Goal: Transaction & Acquisition: Purchase product/service

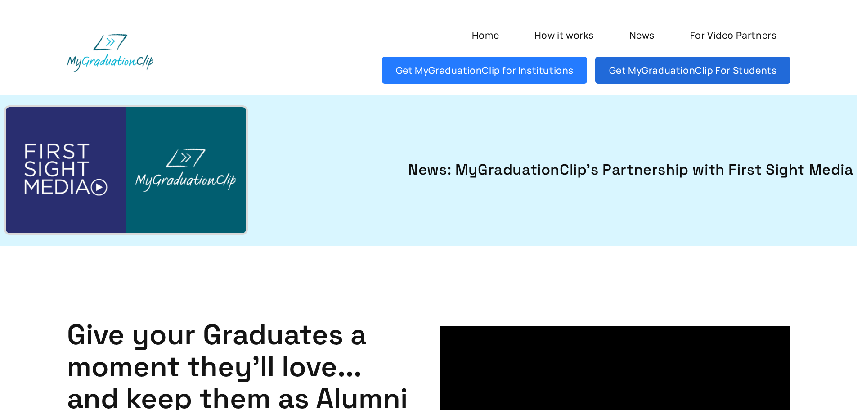
click at [667, 73] on link "Get MyGraduationClip For Students" at bounding box center [692, 70] width 195 height 27
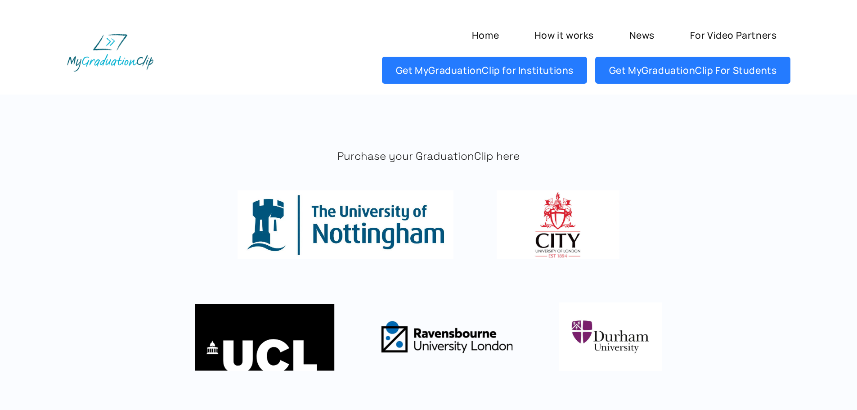
click at [385, 219] on img at bounding box center [346, 224] width 216 height 69
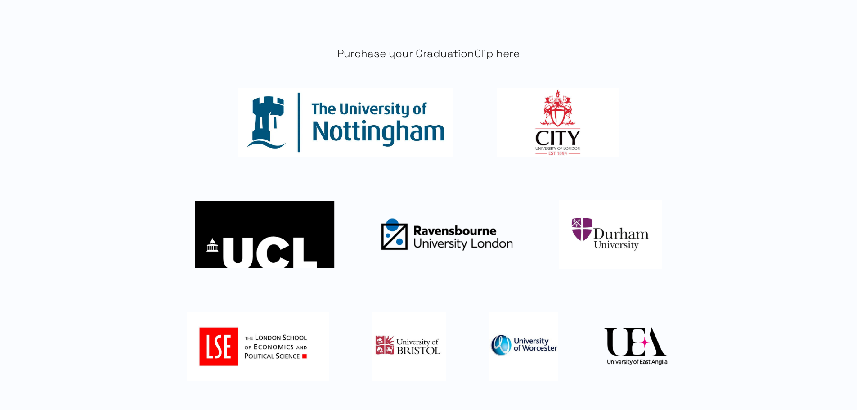
scroll to position [334, 0]
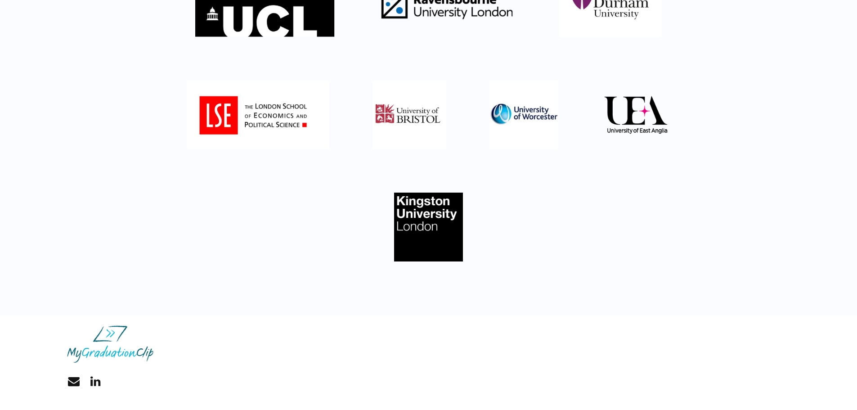
click at [122, 352] on img at bounding box center [110, 343] width 86 height 37
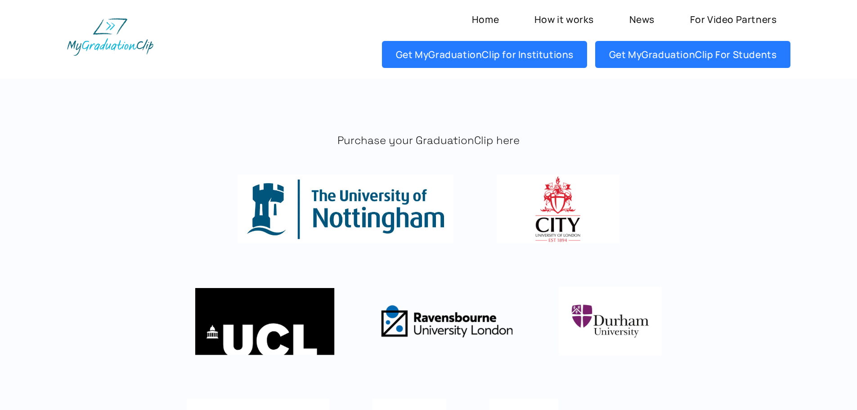
scroll to position [0, 0]
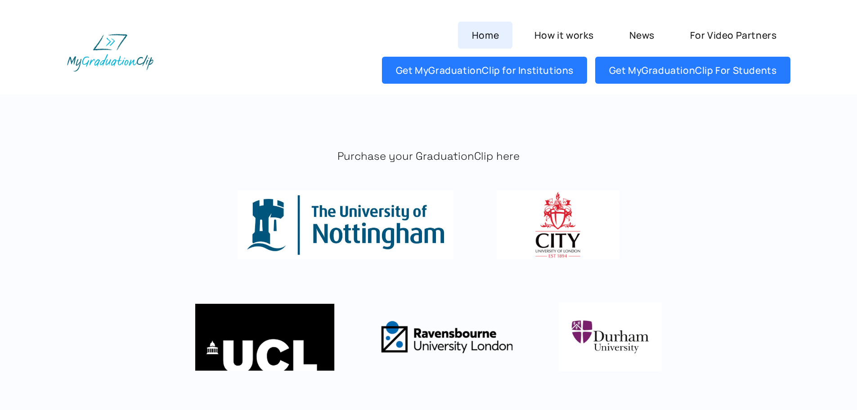
click at [481, 30] on link "Home" at bounding box center [485, 35] width 54 height 27
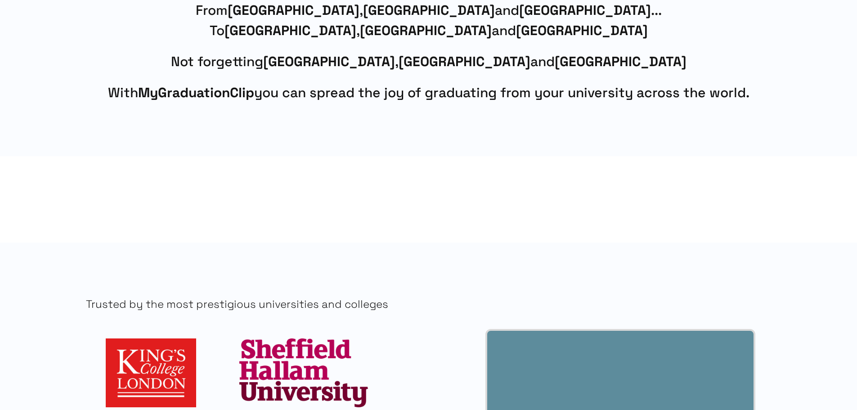
scroll to position [675, 0]
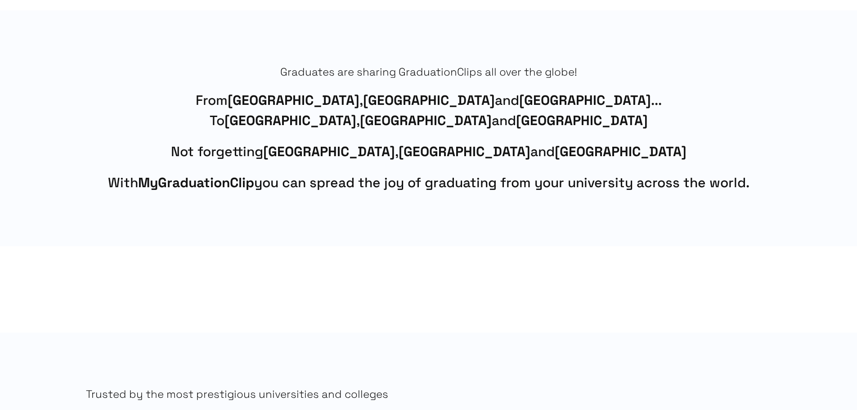
click at [389, 188] on span "With MyGraduationClip you can spread the joy of graduating from your university…" at bounding box center [429, 182] width 724 height 20
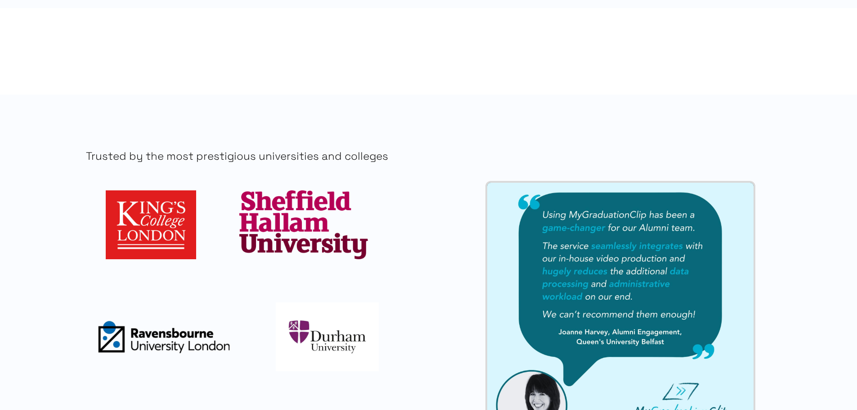
scroll to position [900, 0]
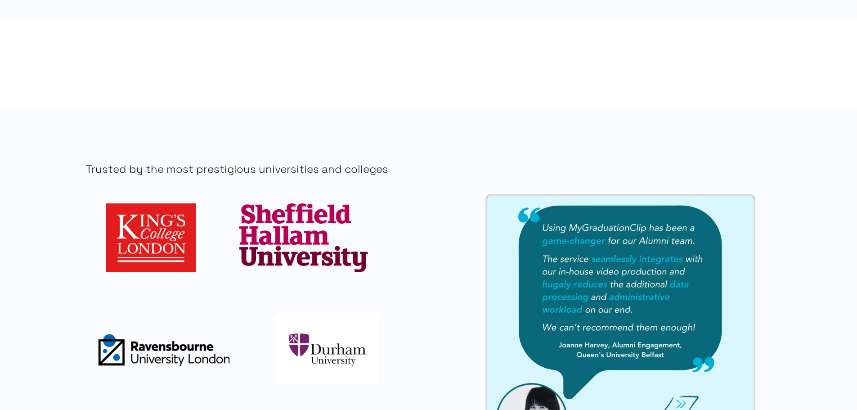
click at [279, 260] on img at bounding box center [303, 237] width 128 height 69
click at [192, 244] on img at bounding box center [151, 237] width 90 height 69
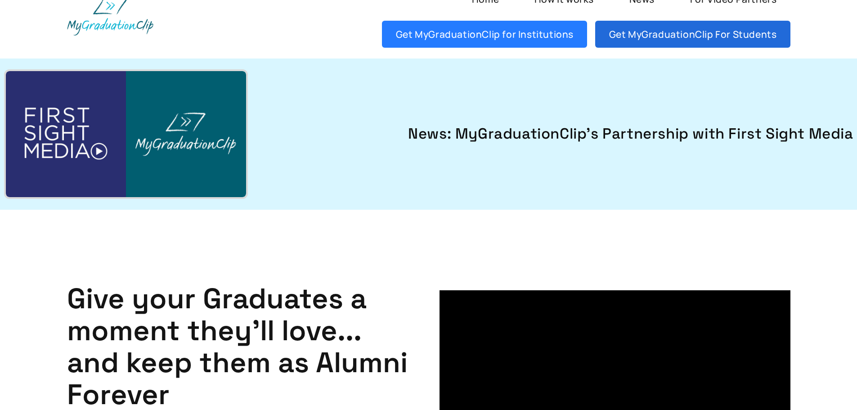
scroll to position [0, 0]
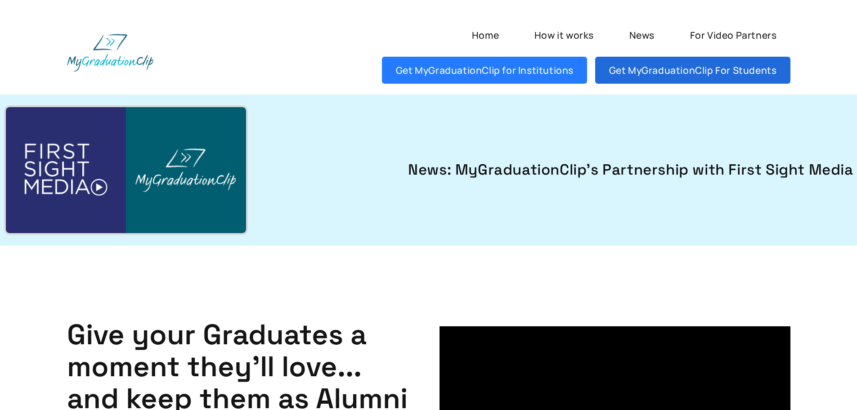
click at [725, 67] on link "Get MyGraduationClip For Students" at bounding box center [692, 70] width 195 height 27
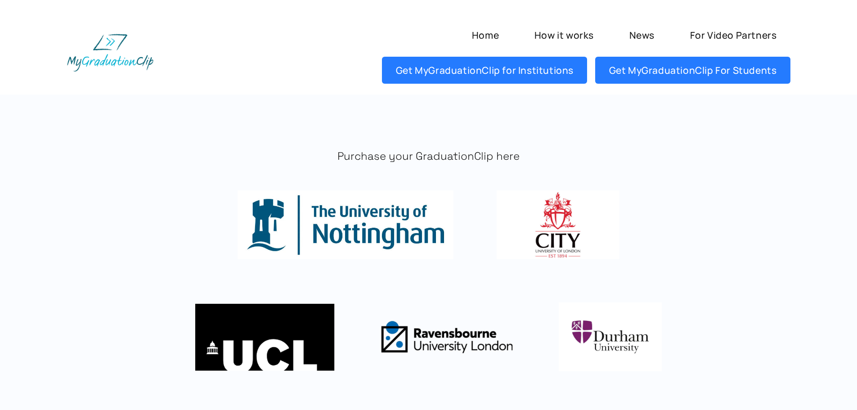
click at [543, 222] on img at bounding box center [558, 224] width 122 height 69
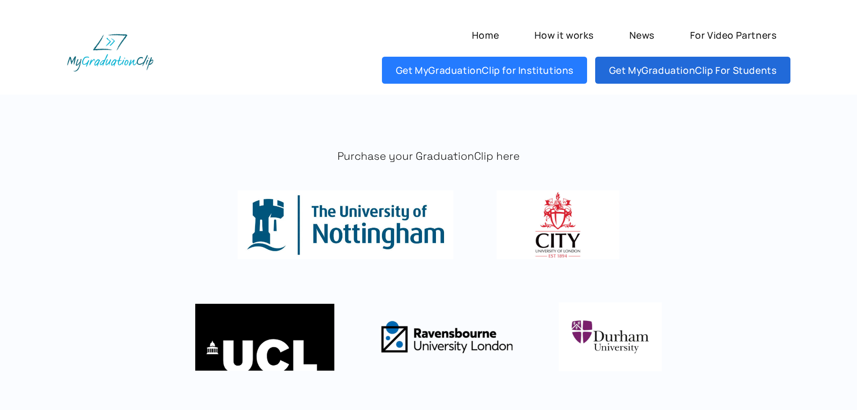
click at [643, 74] on link "Get MyGraduationClip For Students" at bounding box center [692, 70] width 195 height 27
click at [679, 72] on link "Get MyGraduationClip For Students" at bounding box center [692, 70] width 195 height 27
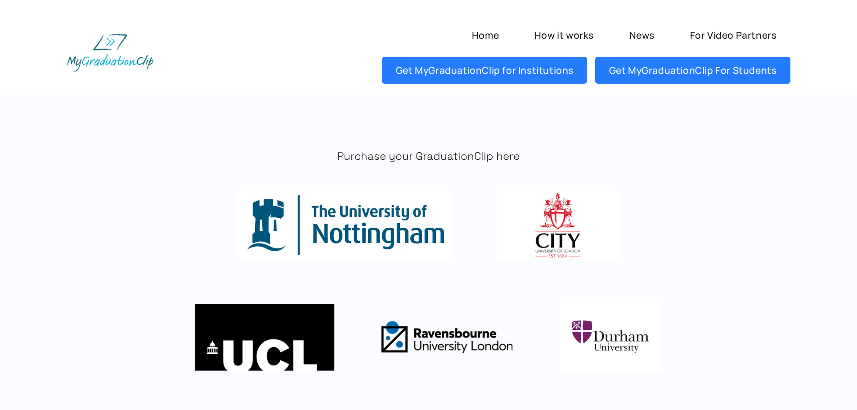
click at [538, 255] on img at bounding box center [558, 224] width 122 height 69
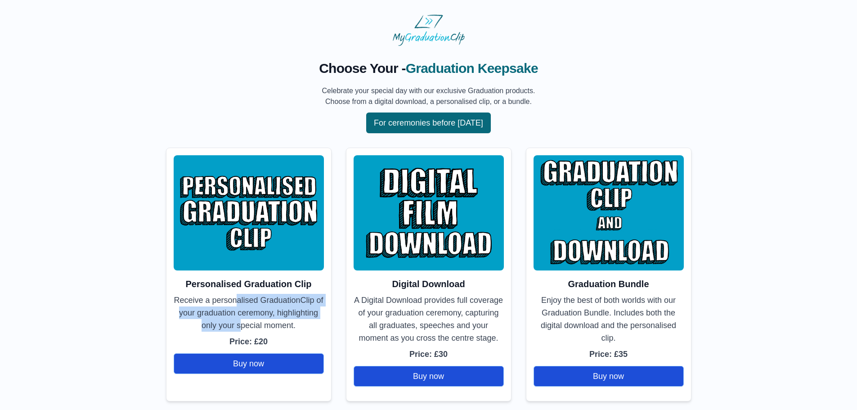
drag, startPoint x: 233, startPoint y: 297, endPoint x: 238, endPoint y: 320, distance: 23.6
click at [238, 320] on p "Receive a personalised GraduationClip of your graduation ceremony, highlighting…" at bounding box center [249, 313] width 150 height 38
click at [250, 324] on p "Receive a personalised GraduationClip of your graduation ceremony, highlighting…" at bounding box center [249, 313] width 150 height 38
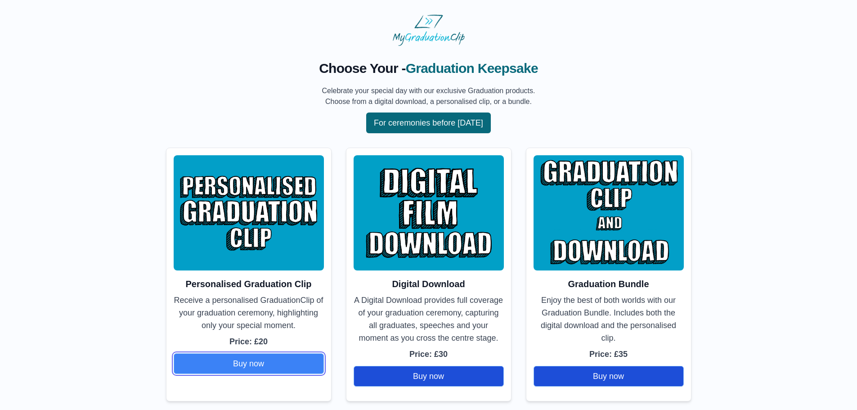
click at [248, 358] on button "Buy now" at bounding box center [249, 363] width 150 height 21
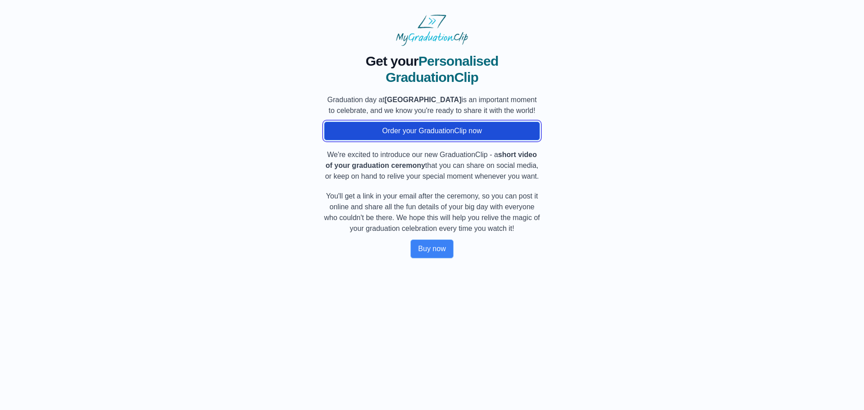
click at [439, 139] on button "Order your GraduationClip now" at bounding box center [432, 130] width 216 height 19
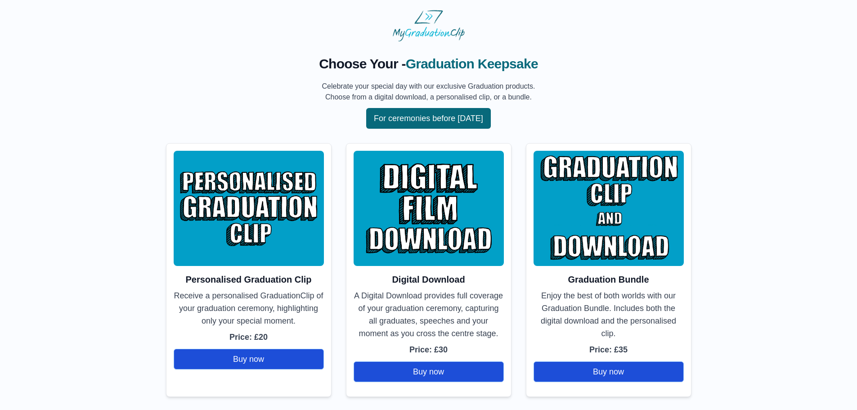
scroll to position [6, 0]
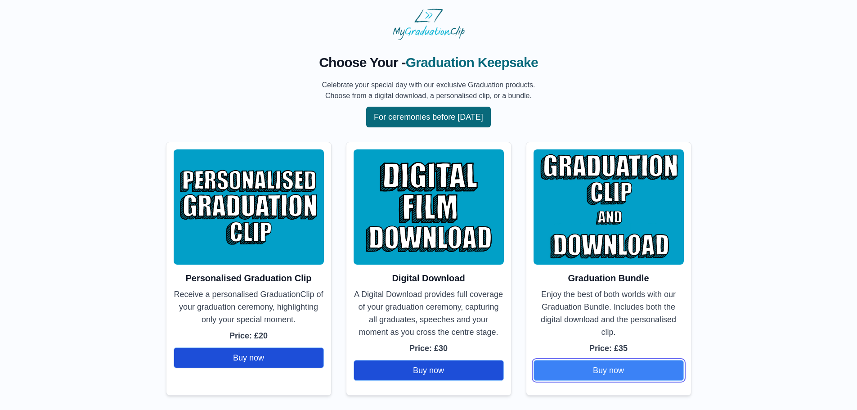
click at [598, 367] on button "Buy now" at bounding box center [609, 370] width 150 height 21
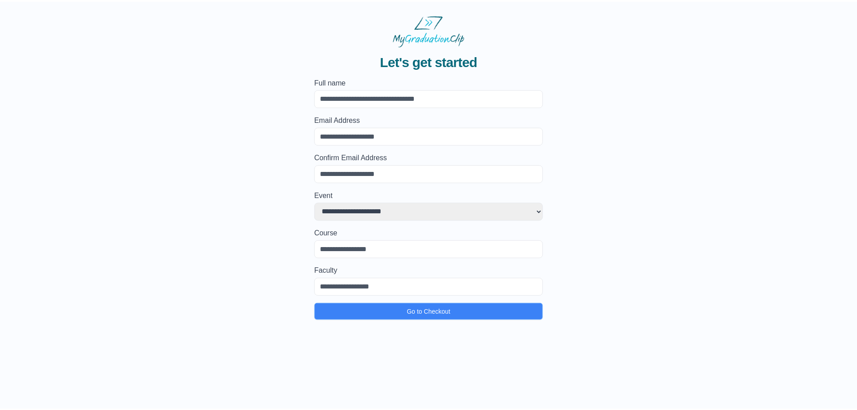
scroll to position [6, 0]
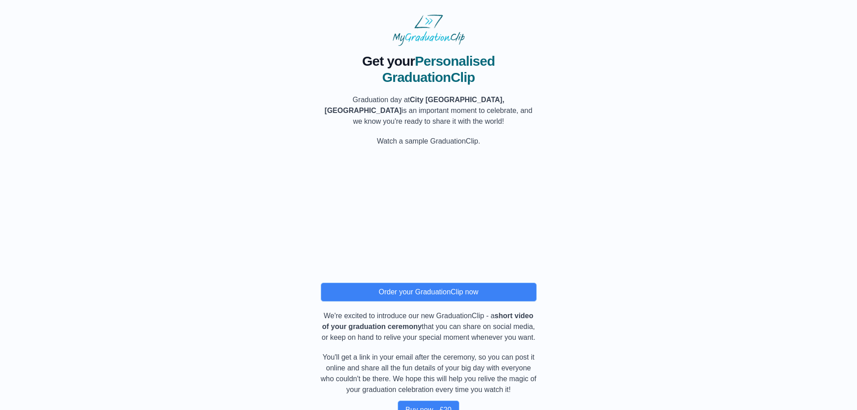
scroll to position [24, 0]
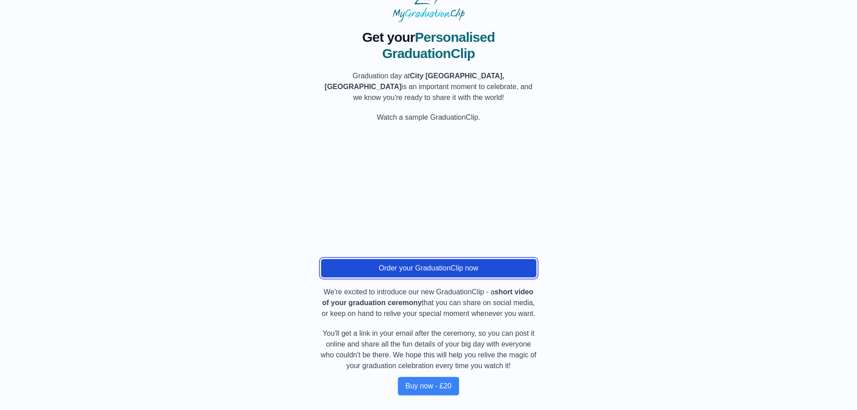
click at [404, 277] on button "Order your GraduationClip now" at bounding box center [429, 268] width 216 height 19
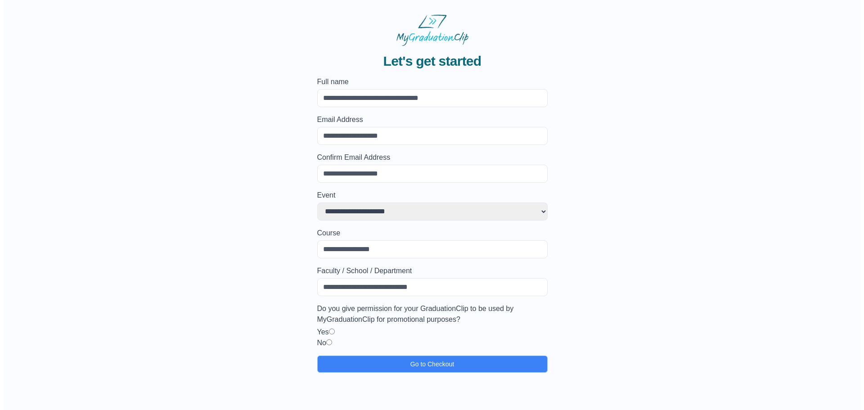
scroll to position [0, 0]
click at [350, 134] on input "Email Address" at bounding box center [432, 136] width 230 height 18
click at [339, 137] on input "Email Address" at bounding box center [432, 136] width 230 height 18
click at [243, 196] on div "**********" at bounding box center [431, 209] width 835 height 327
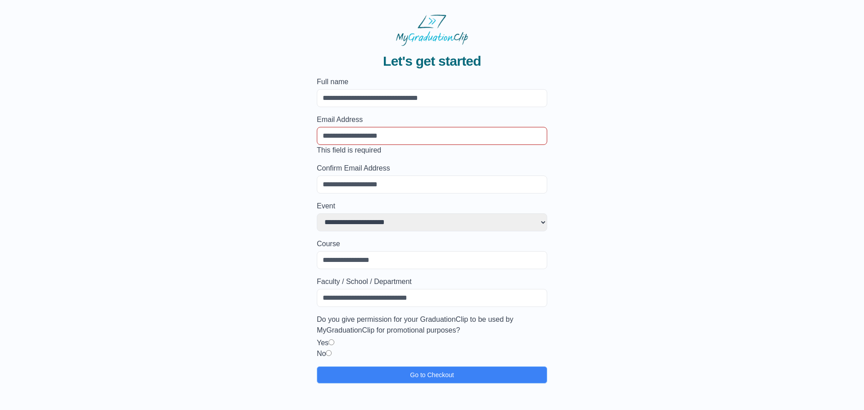
click at [336, 222] on select "**********" at bounding box center [432, 222] width 230 height 18
click at [240, 292] on div "**********" at bounding box center [431, 214] width 835 height 337
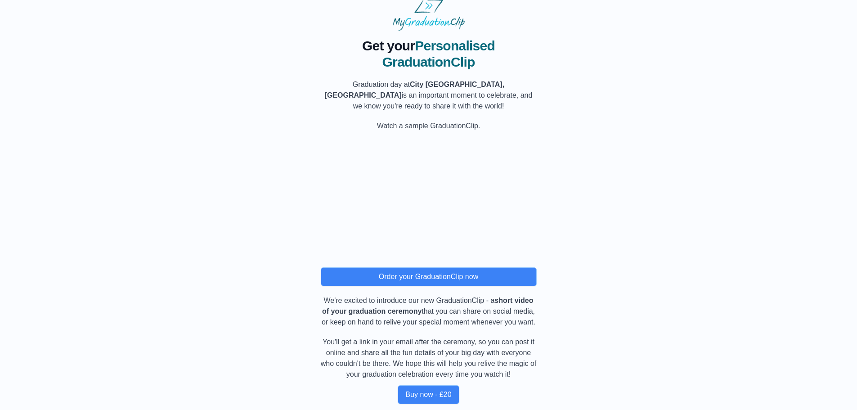
scroll to position [24, 0]
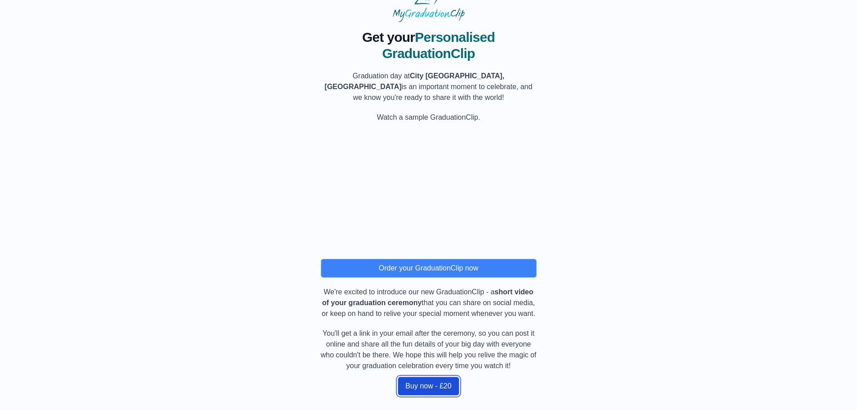
click at [427, 380] on button "Buy now - £20" at bounding box center [428, 386] width 61 height 19
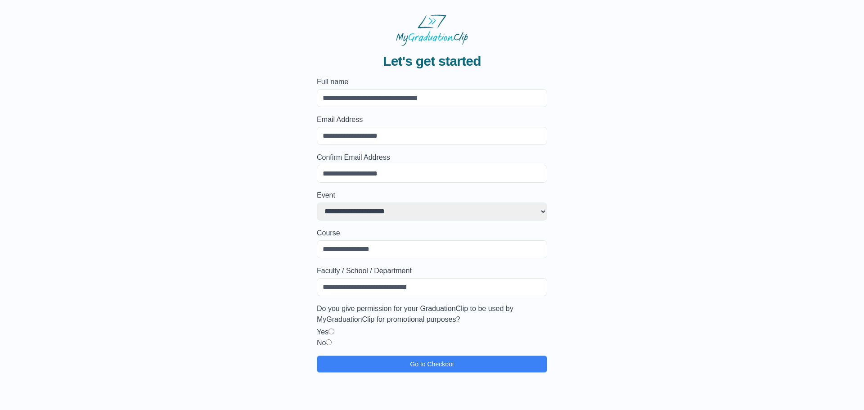
click at [367, 99] on input "Full name" at bounding box center [432, 98] width 230 height 18
click at [261, 255] on div "**********" at bounding box center [431, 209] width 835 height 327
